Goal: Information Seeking & Learning: Learn about a topic

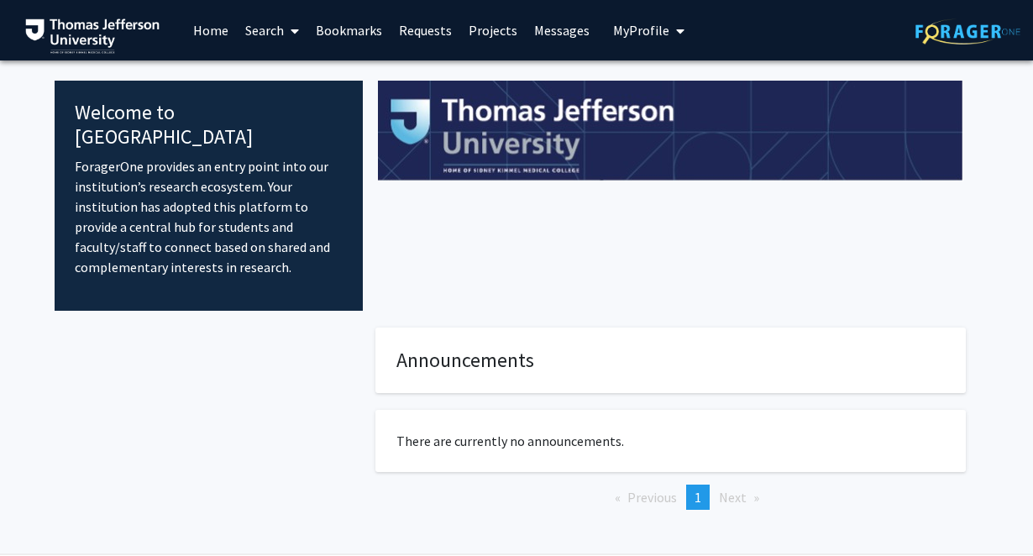
click at [669, 36] on span "My profile dropdown to access profile and logout" at bounding box center [676, 31] width 15 height 59
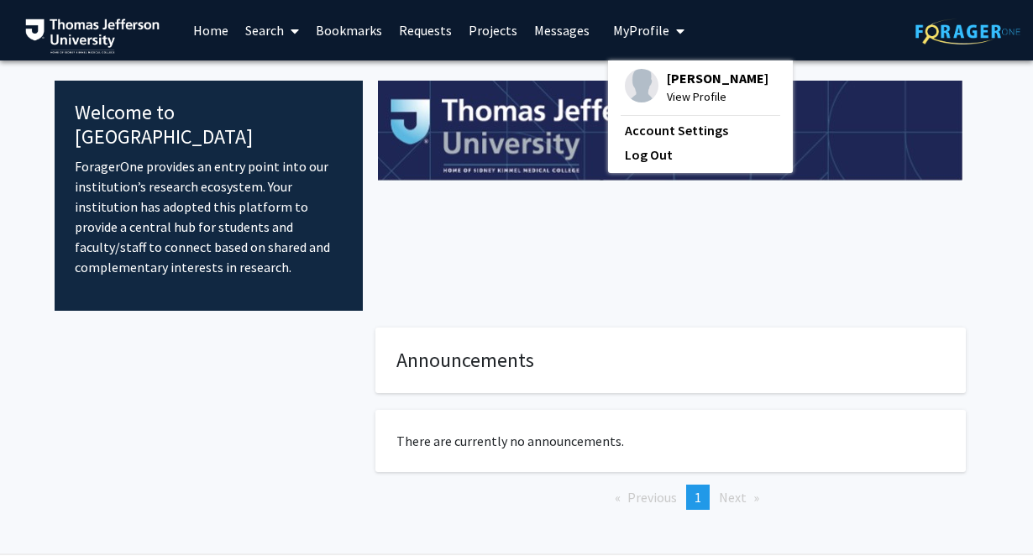
click at [667, 81] on span "[PERSON_NAME]" at bounding box center [718, 78] width 102 height 18
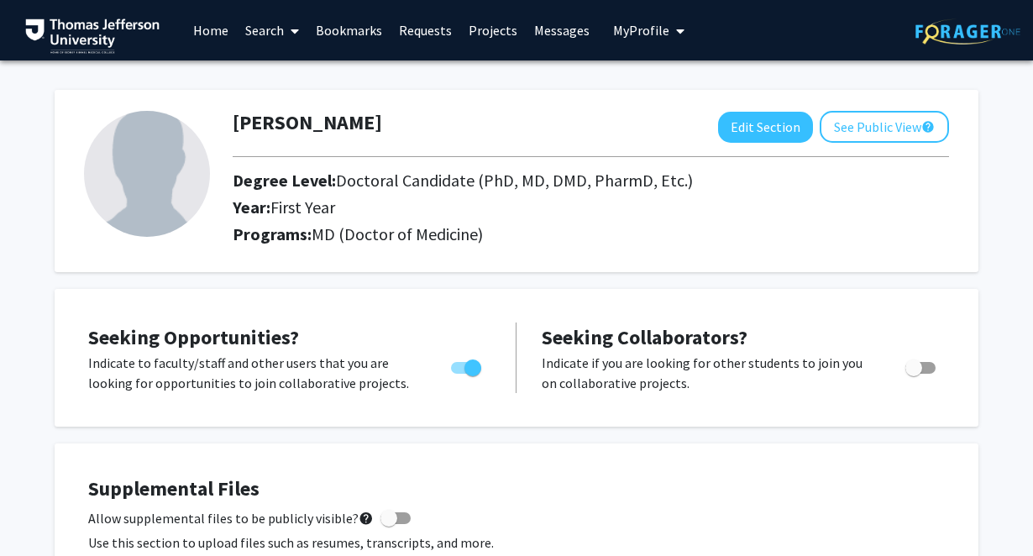
click at [147, 171] on img at bounding box center [147, 174] width 126 height 126
click at [762, 138] on button "Edit Section" at bounding box center [765, 127] width 95 height 31
select select "first_year"
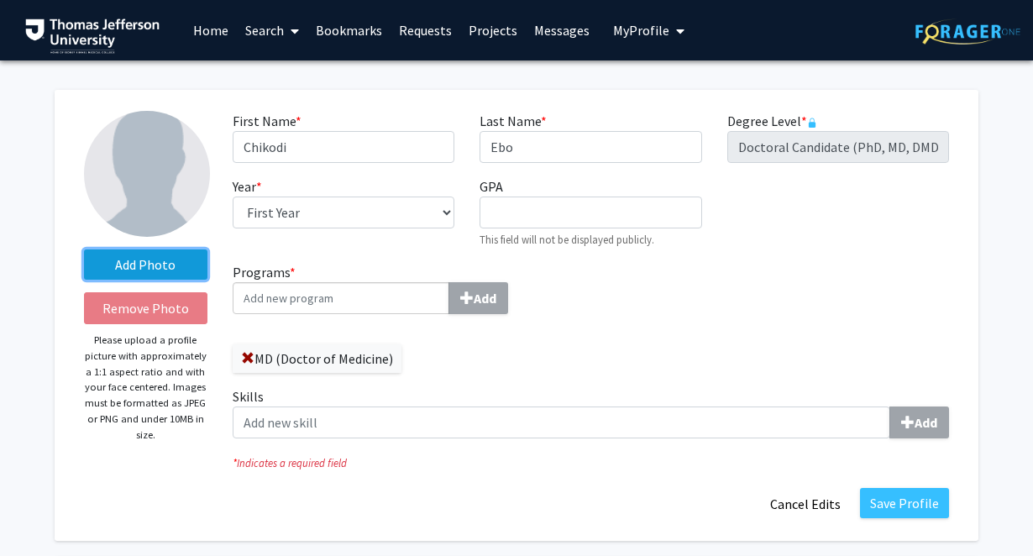
click at [149, 270] on label "Add Photo" at bounding box center [145, 264] width 123 height 30
click at [0, 0] on input "Add Photo" at bounding box center [0, 0] width 0 height 0
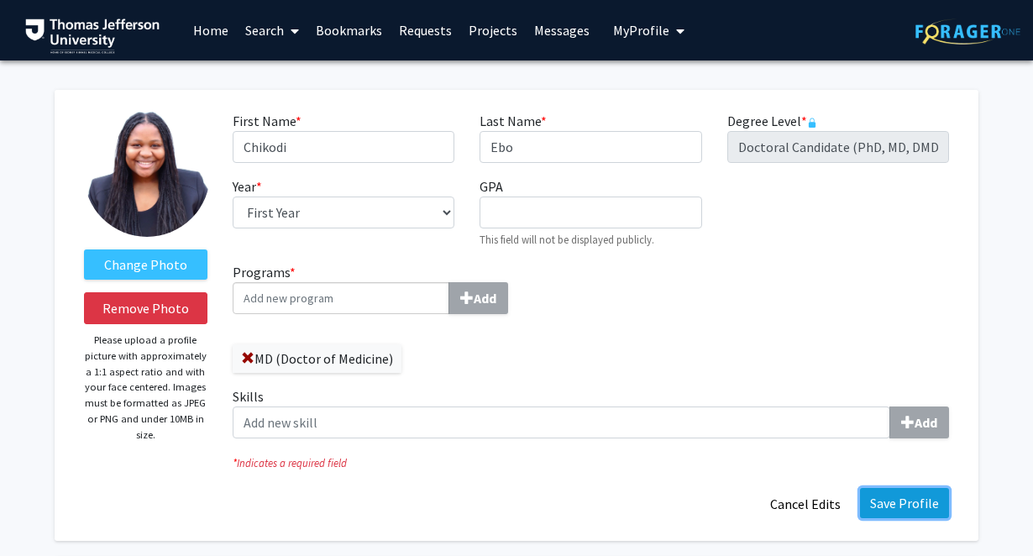
click at [904, 498] on button "Save Profile" at bounding box center [904, 503] width 89 height 30
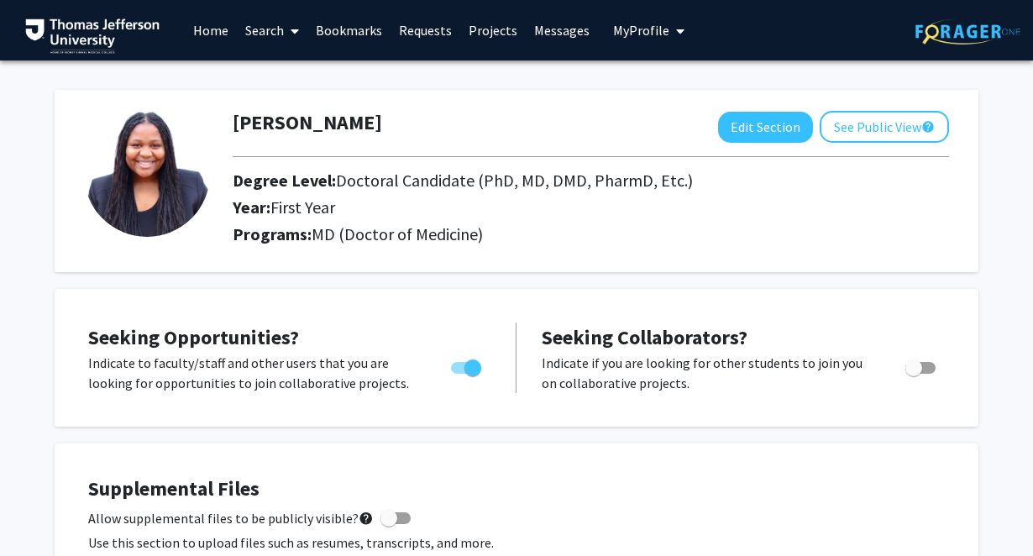
click at [215, 34] on link "Home" at bounding box center [211, 30] width 52 height 59
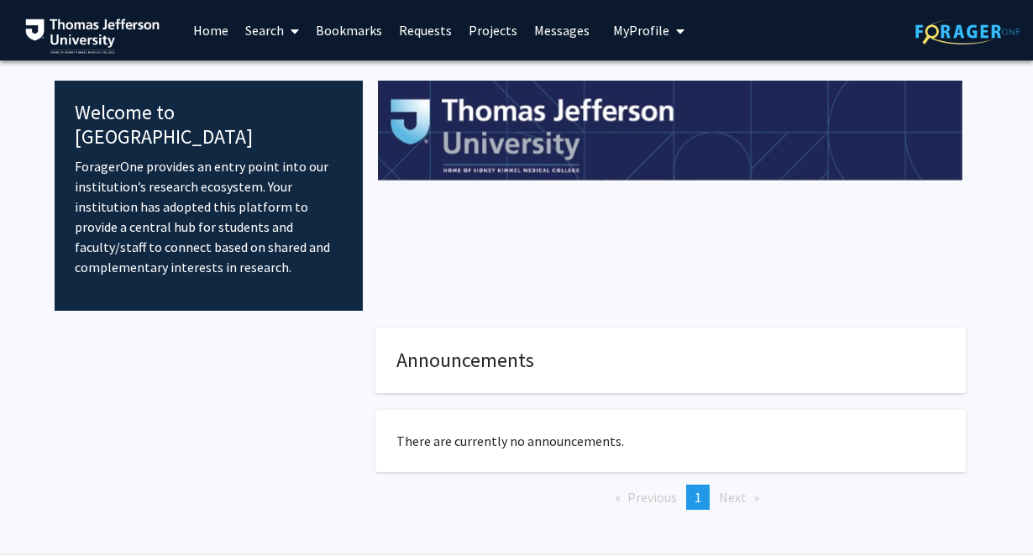
click at [293, 34] on icon at bounding box center [295, 30] width 8 height 13
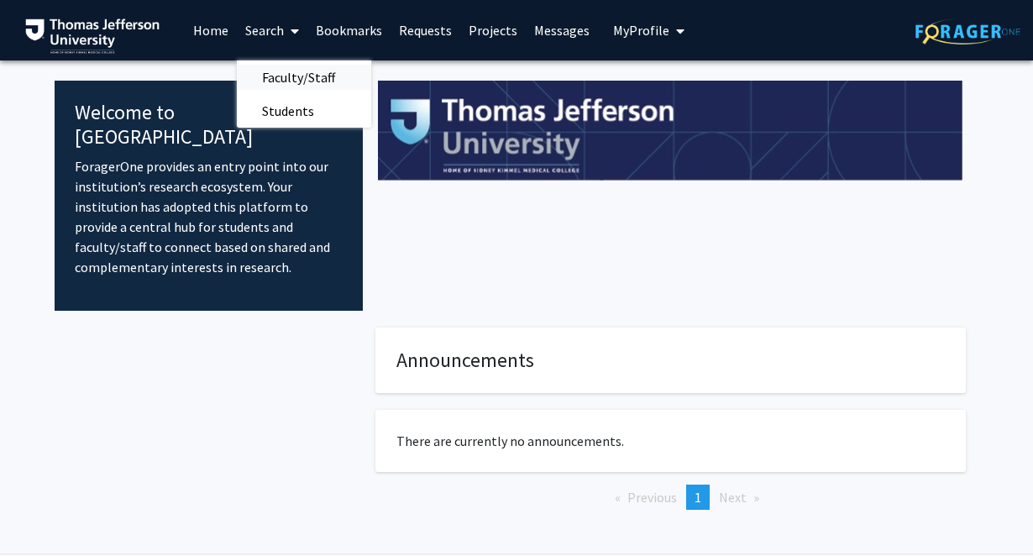
click at [296, 81] on span "Faculty/Staff" at bounding box center [298, 77] width 123 height 34
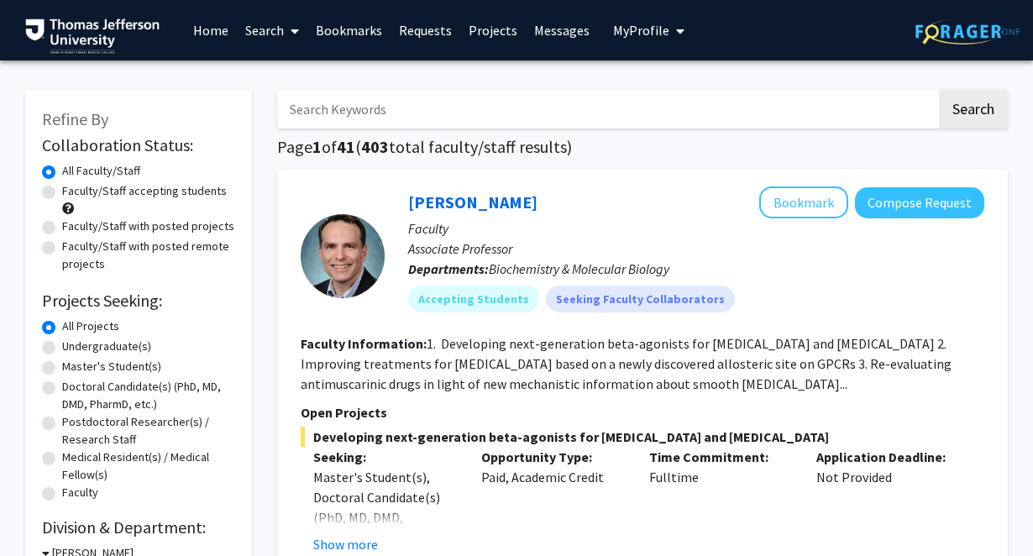
click at [62, 191] on label "Faculty/Staff accepting students" at bounding box center [144, 191] width 165 height 18
click at [62, 191] on input "Faculty/Staff accepting students" at bounding box center [67, 187] width 11 height 11
radio input "true"
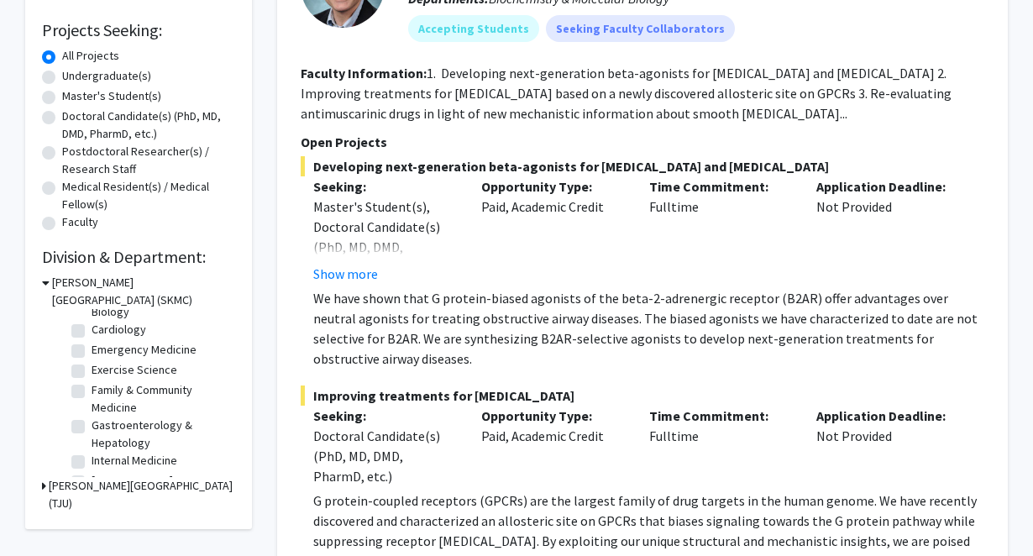
scroll to position [50, 0]
click at [92, 351] on label "Emergency Medicine" at bounding box center [144, 348] width 105 height 18
click at [92, 350] on input "Emergency Medicine" at bounding box center [97, 344] width 11 height 11
checkbox input "true"
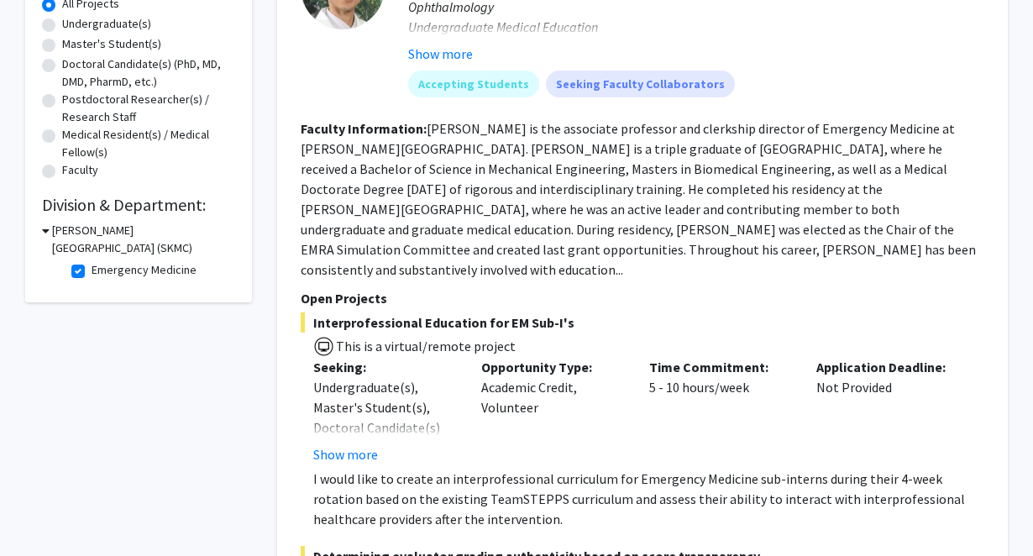
scroll to position [324, 0]
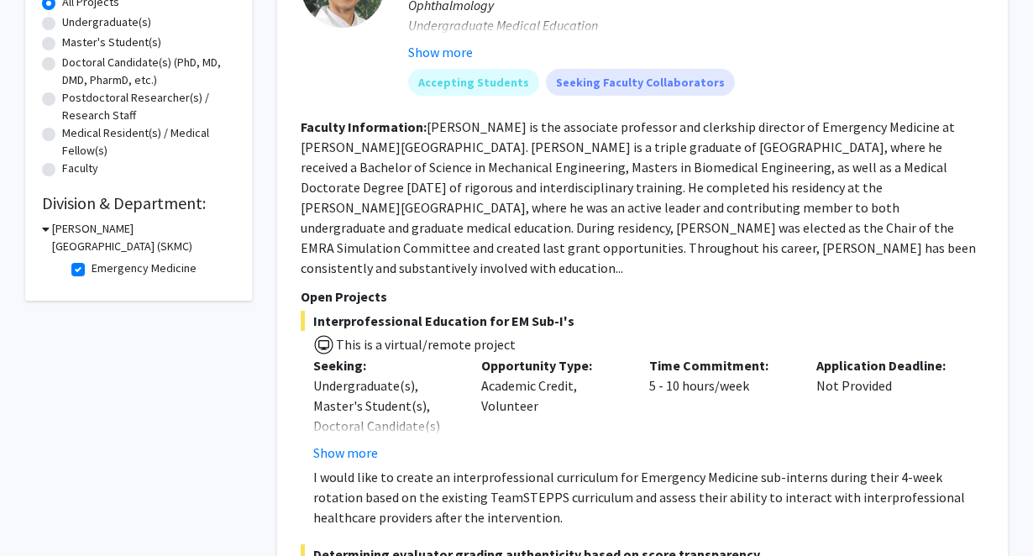
click at [92, 271] on label "Emergency Medicine" at bounding box center [144, 268] width 105 height 18
click at [92, 270] on input "Emergency Medicine" at bounding box center [97, 264] width 11 height 11
checkbox input "false"
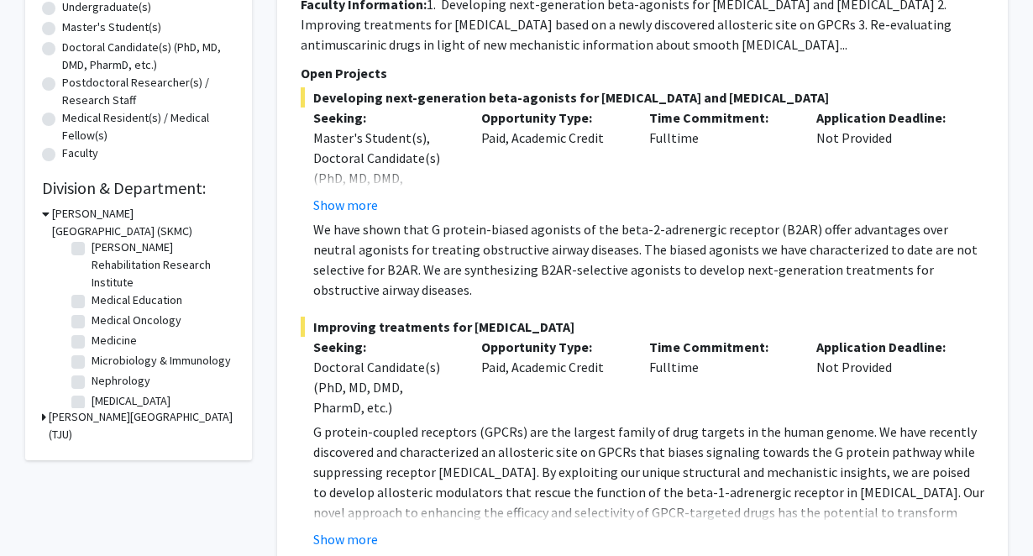
scroll to position [222, 0]
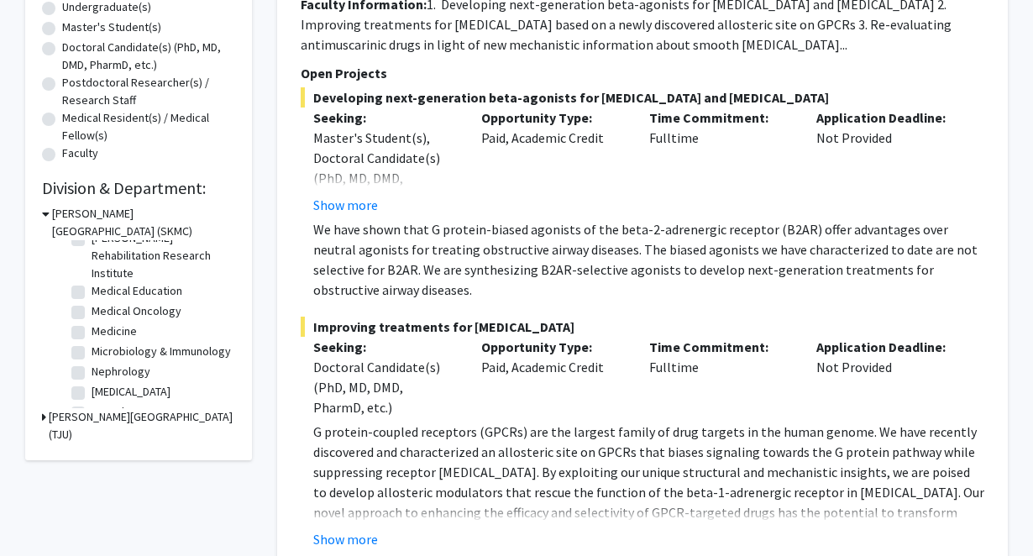
click at [92, 312] on label "Medical Oncology" at bounding box center [137, 311] width 90 height 18
click at [92, 312] on input "Medical Oncology" at bounding box center [97, 307] width 11 height 11
checkbox input "true"
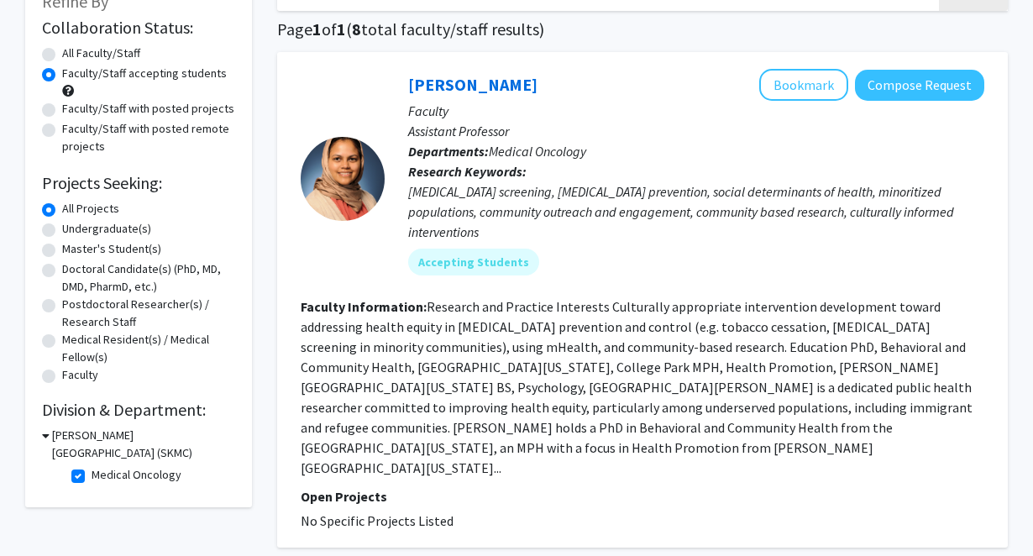
scroll to position [115, 0]
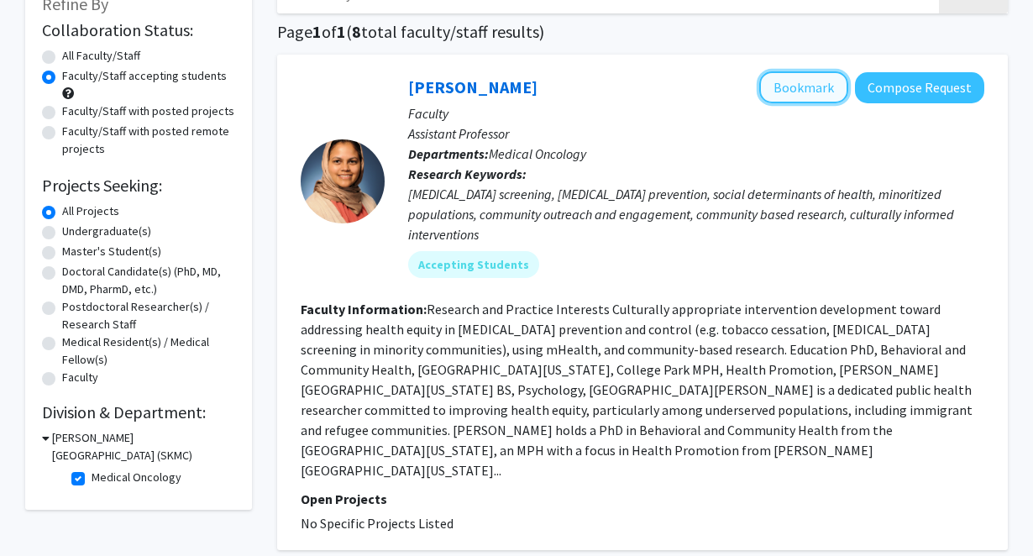
click at [824, 92] on button "Bookmark" at bounding box center [803, 87] width 89 height 32
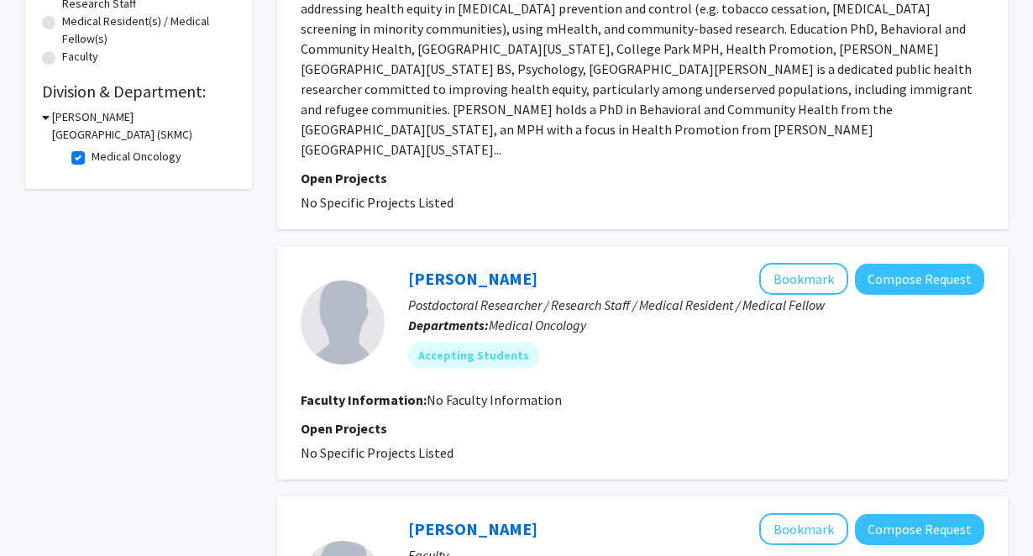
scroll to position [430, 0]
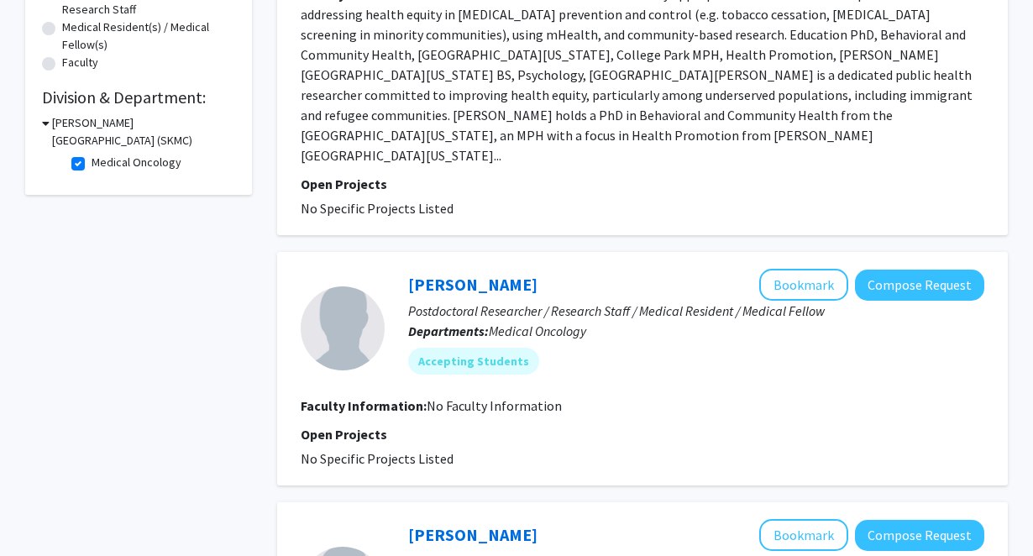
click at [76, 171] on fg-checkbox "Medical Oncology Medical Oncology" at bounding box center [151, 164] width 160 height 20
click at [92, 161] on label "Medical Oncology" at bounding box center [137, 163] width 90 height 18
click at [92, 161] on input "Medical Oncology" at bounding box center [97, 159] width 11 height 11
checkbox input "false"
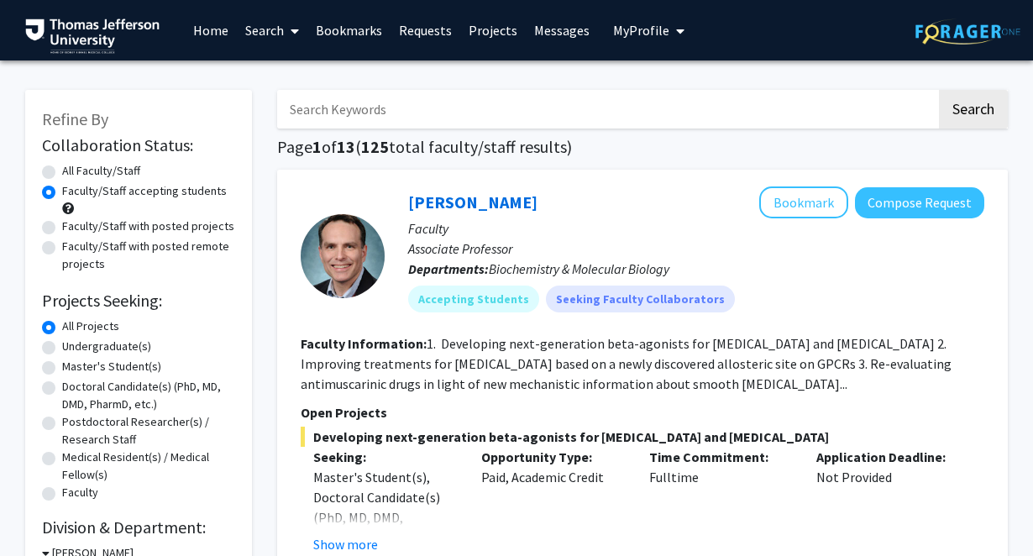
click at [227, 34] on link "Home" at bounding box center [211, 30] width 52 height 59
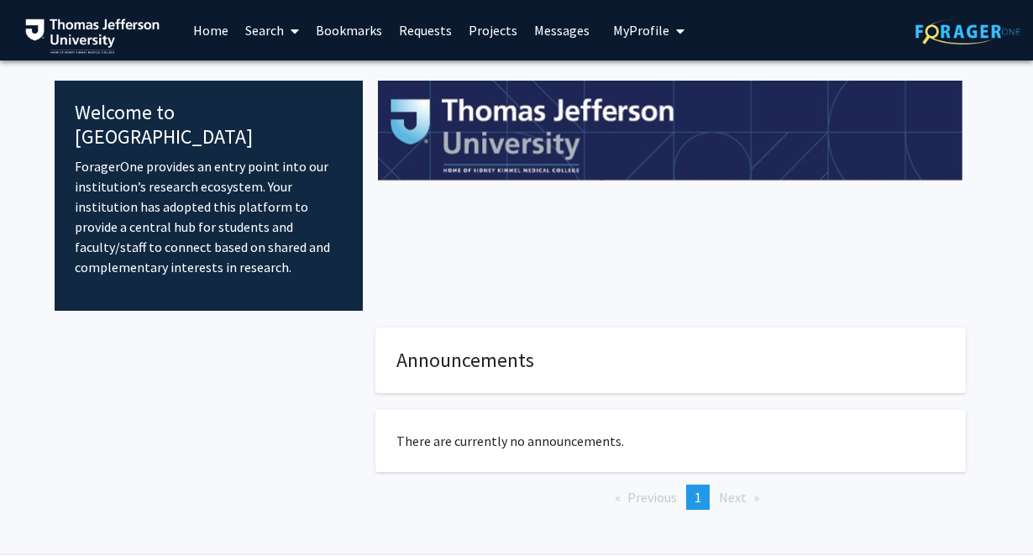
click at [348, 44] on link "Bookmarks" at bounding box center [348, 30] width 83 height 59
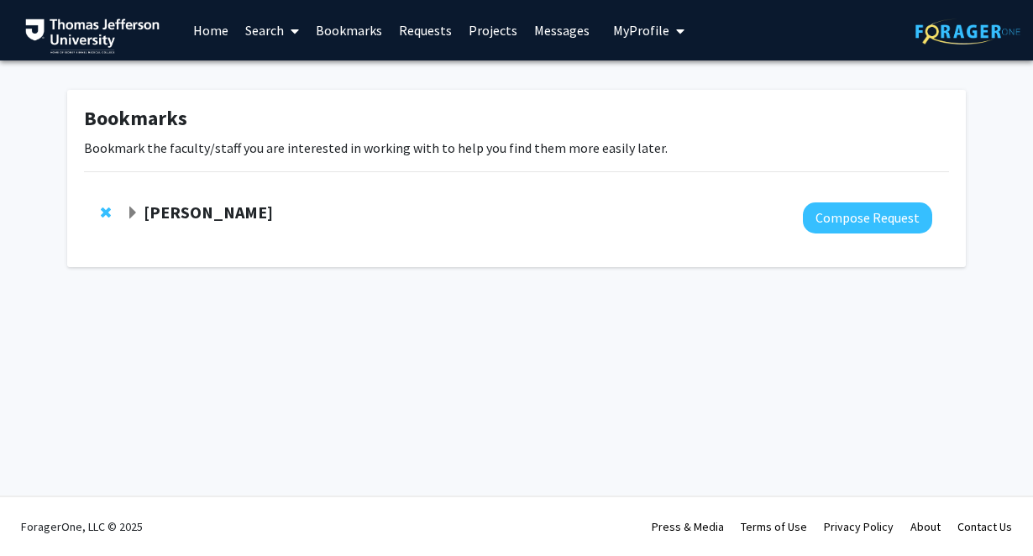
click at [679, 29] on button "My Profile" at bounding box center [648, 30] width 81 height 60
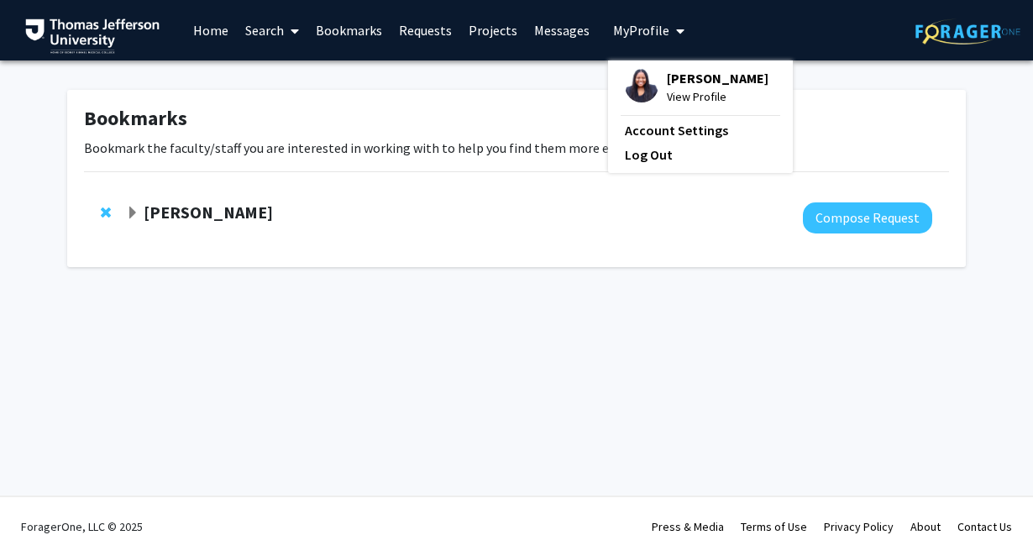
click at [677, 30] on icon "My profile dropdown to access profile and logout" at bounding box center [680, 30] width 8 height 13
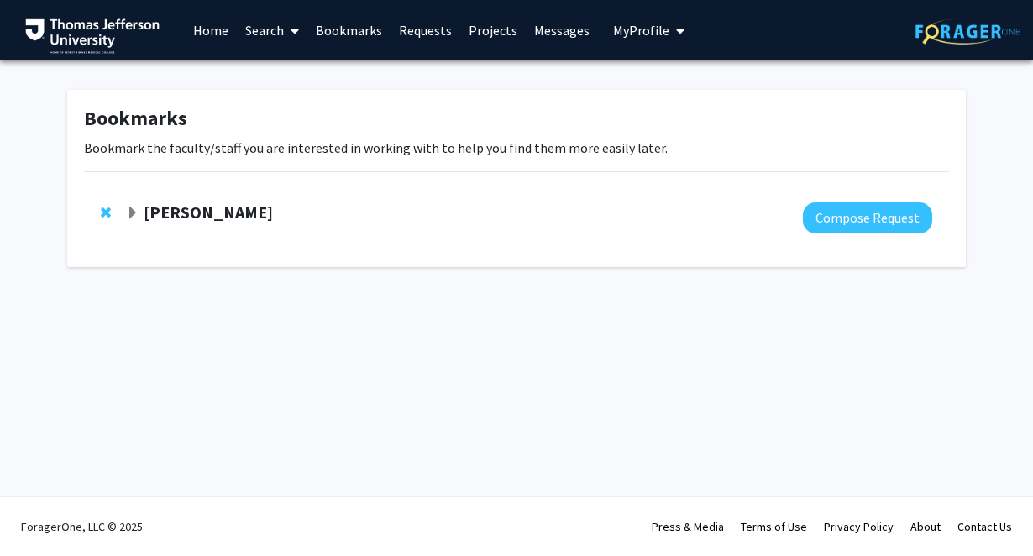
click at [642, 34] on span "My Profile" at bounding box center [641, 30] width 56 height 17
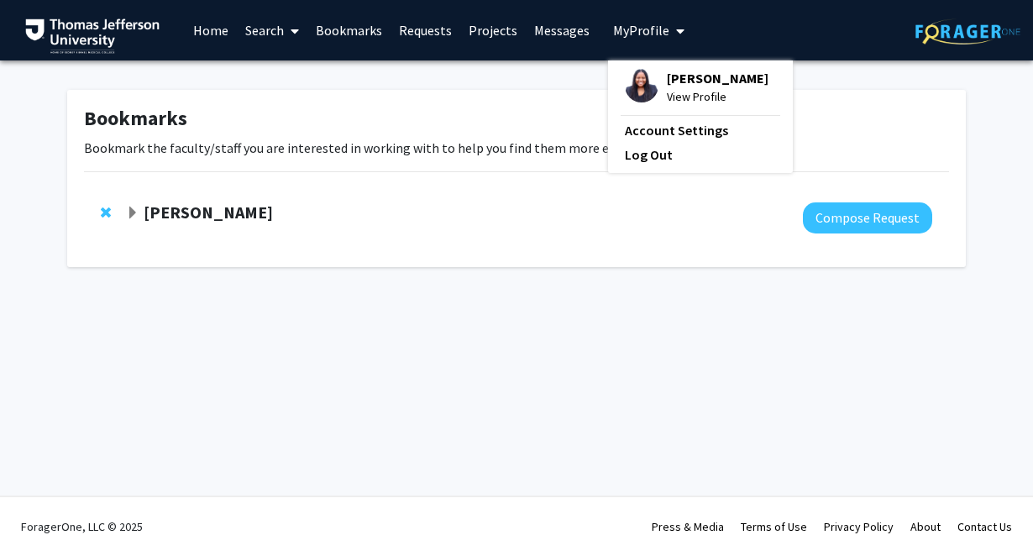
click at [626, 86] on img at bounding box center [642, 86] width 34 height 34
